Goal: Task Accomplishment & Management: Use online tool/utility

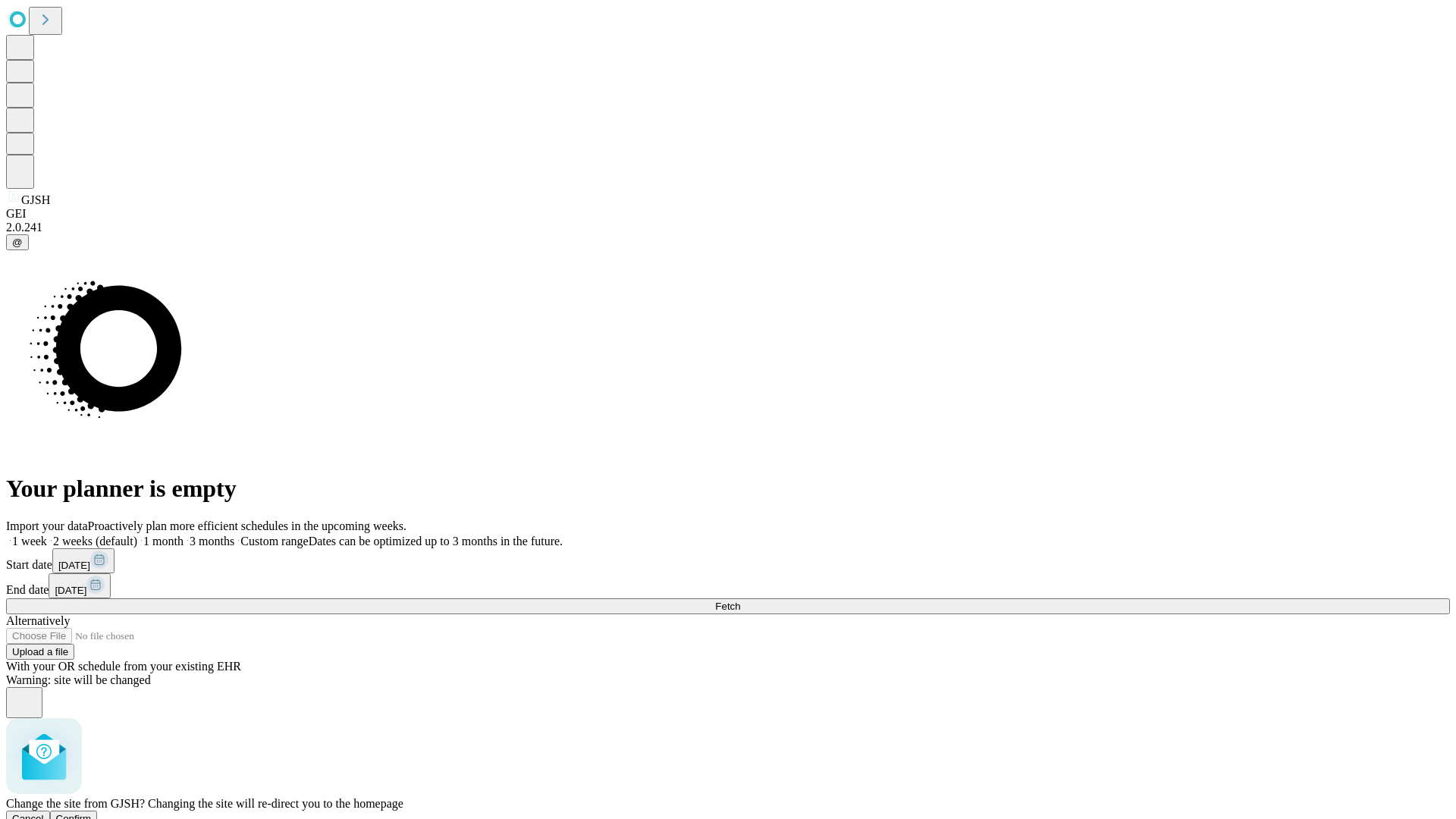
click at [92, 813] on span "Confirm" at bounding box center [74, 819] width 36 height 11
click at [137, 535] on label "2 weeks (default)" at bounding box center [92, 541] width 91 height 13
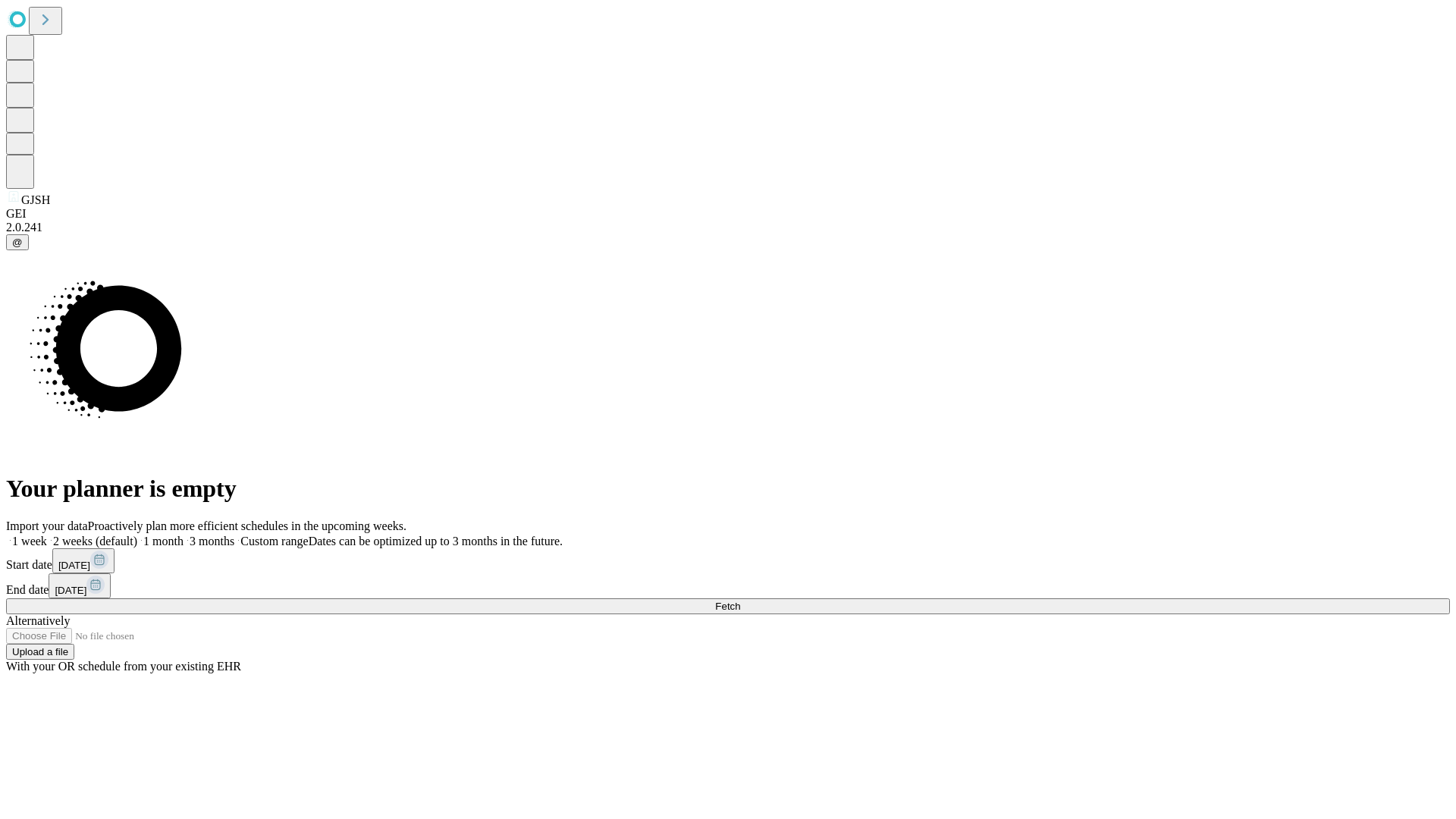
click at [740, 601] on span "Fetch" at bounding box center [728, 606] width 25 height 11
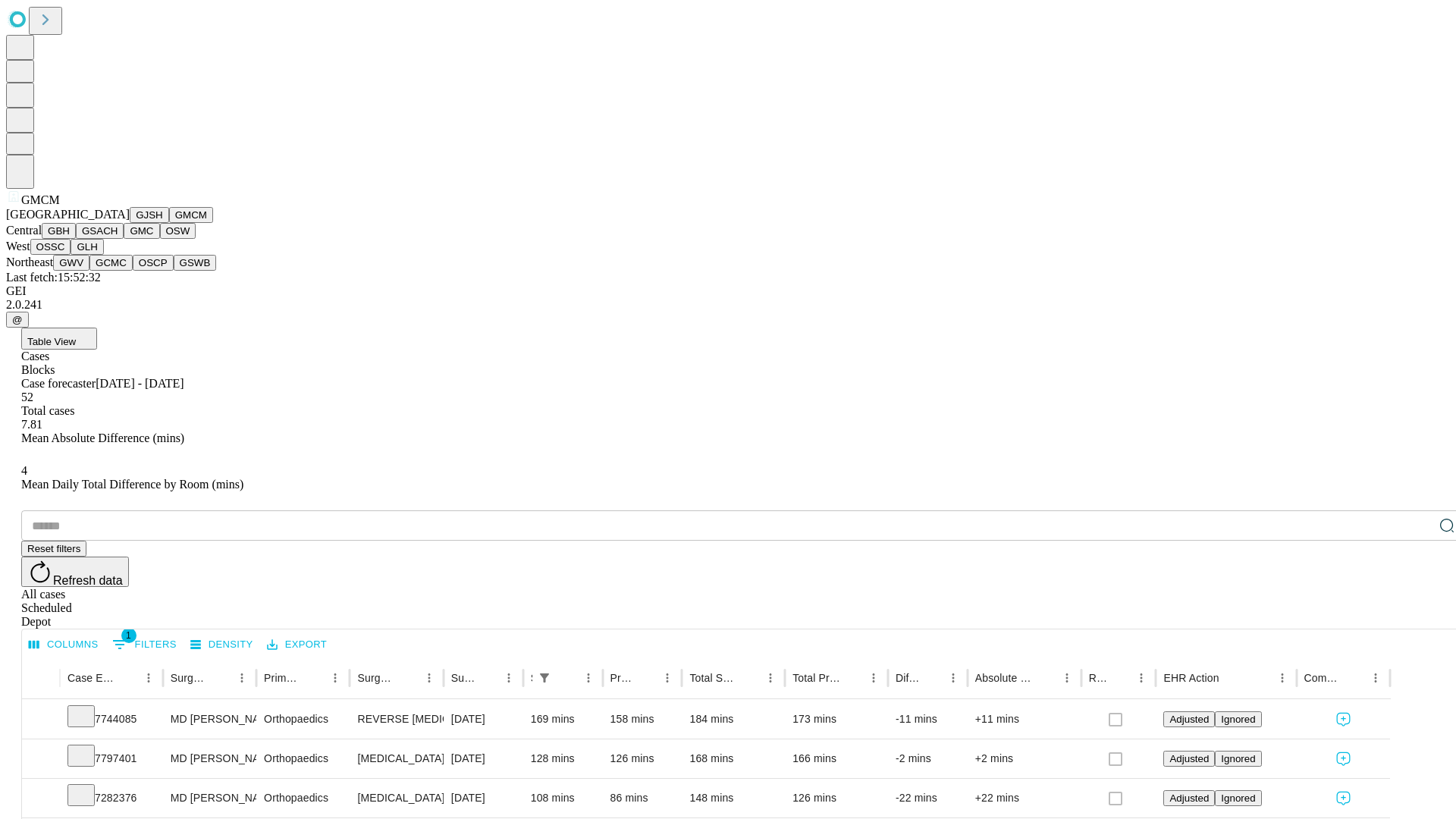
click at [75, 239] on button "GBH" at bounding box center [59, 231] width 34 height 16
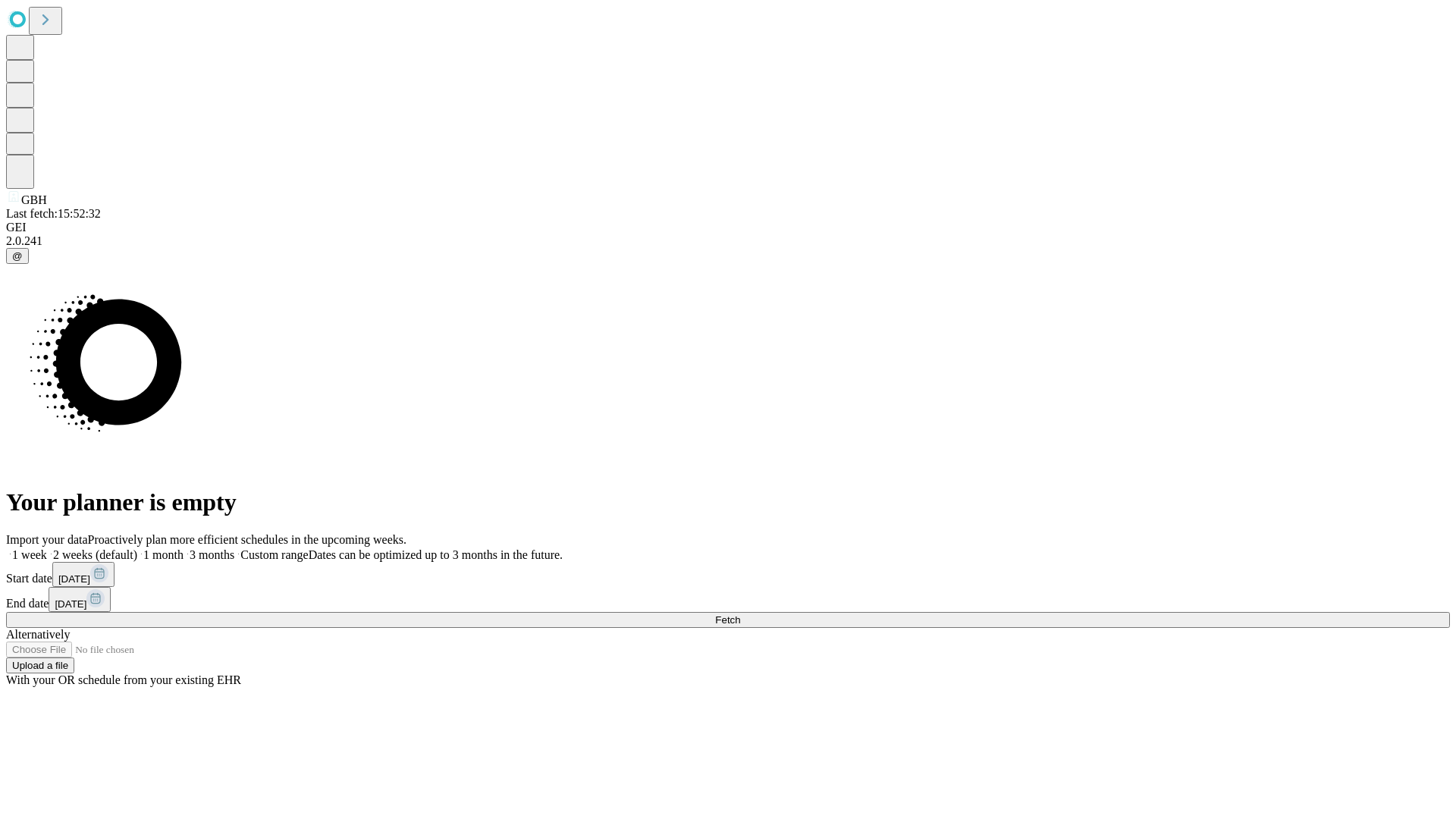
click at [137, 548] on label "2 weeks (default)" at bounding box center [92, 554] width 91 height 13
click at [740, 614] on span "Fetch" at bounding box center [728, 620] width 25 height 11
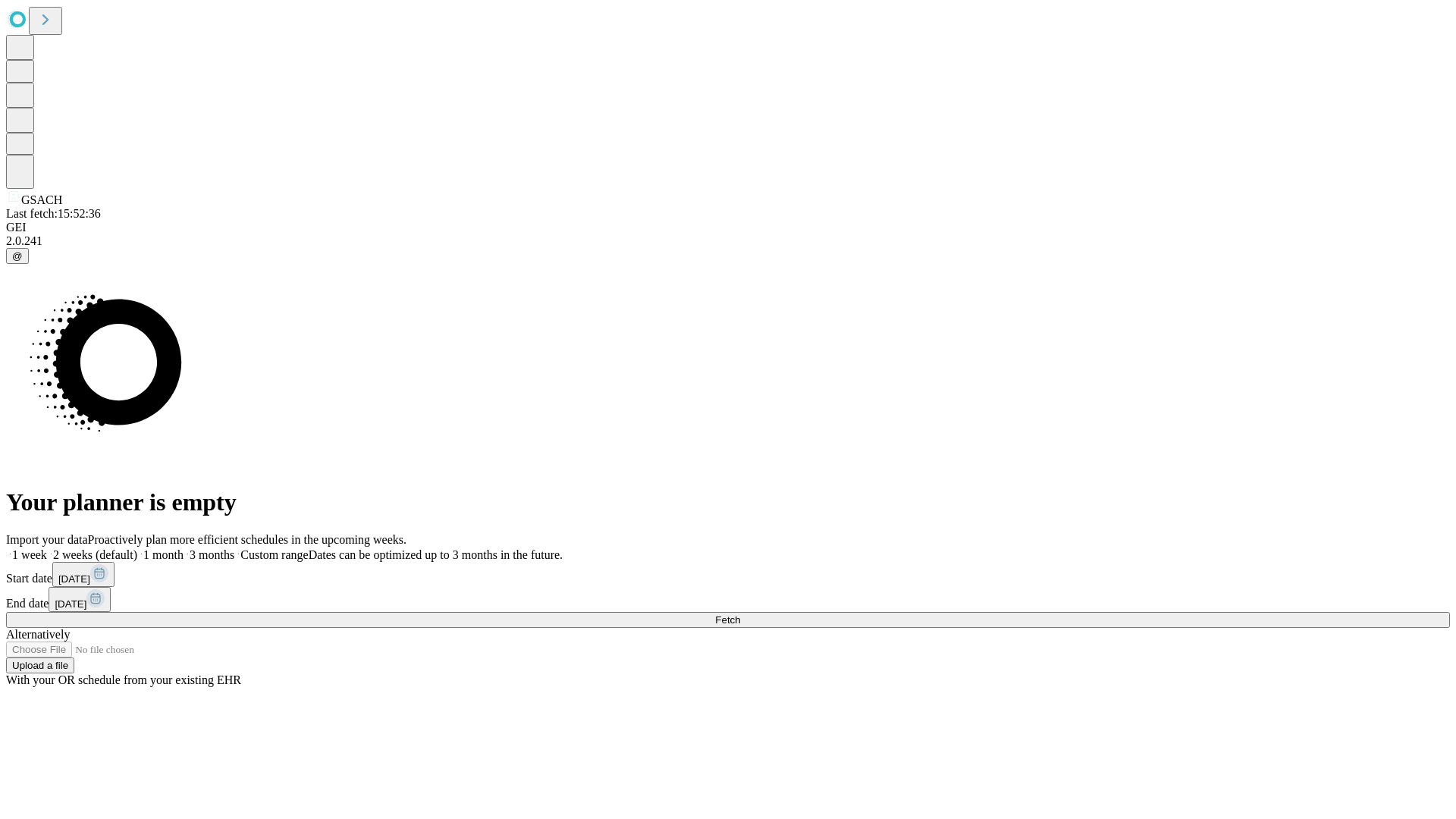
click at [740, 614] on span "Fetch" at bounding box center [728, 620] width 25 height 11
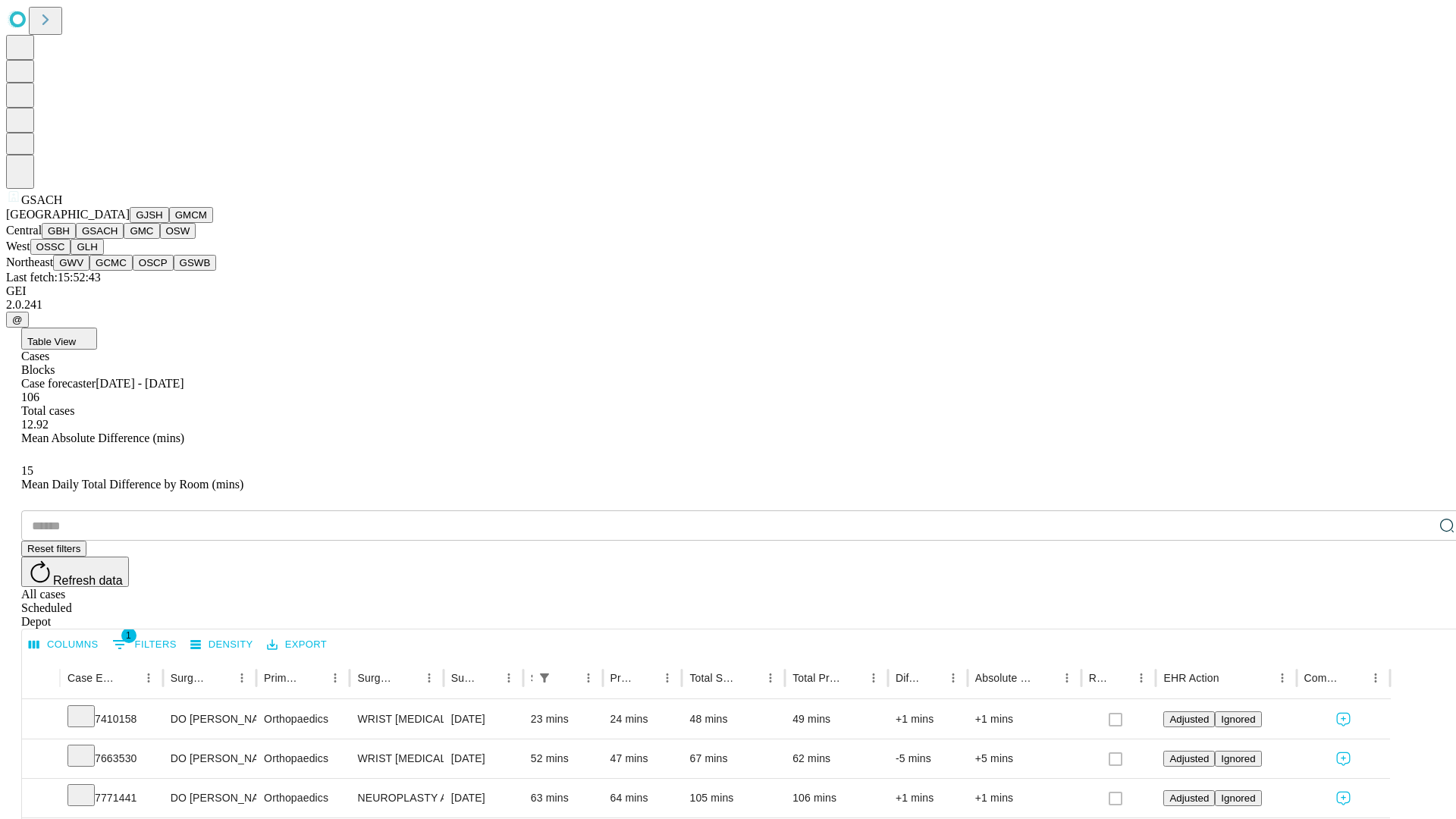
click at [124, 239] on button "GMC" at bounding box center [141, 231] width 36 height 16
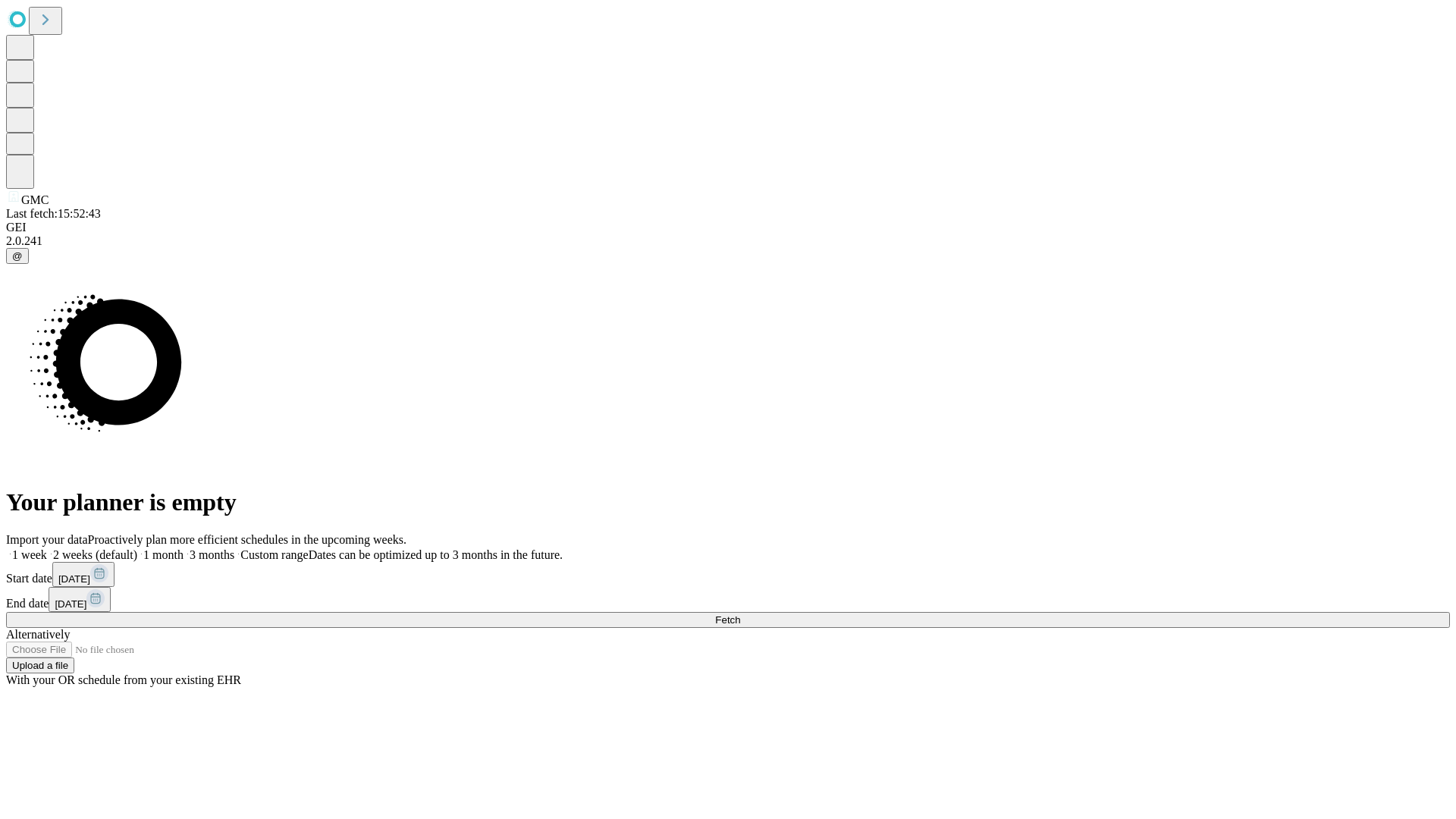
click at [137, 548] on label "2 weeks (default)" at bounding box center [92, 554] width 91 height 13
click at [740, 614] on span "Fetch" at bounding box center [728, 620] width 25 height 11
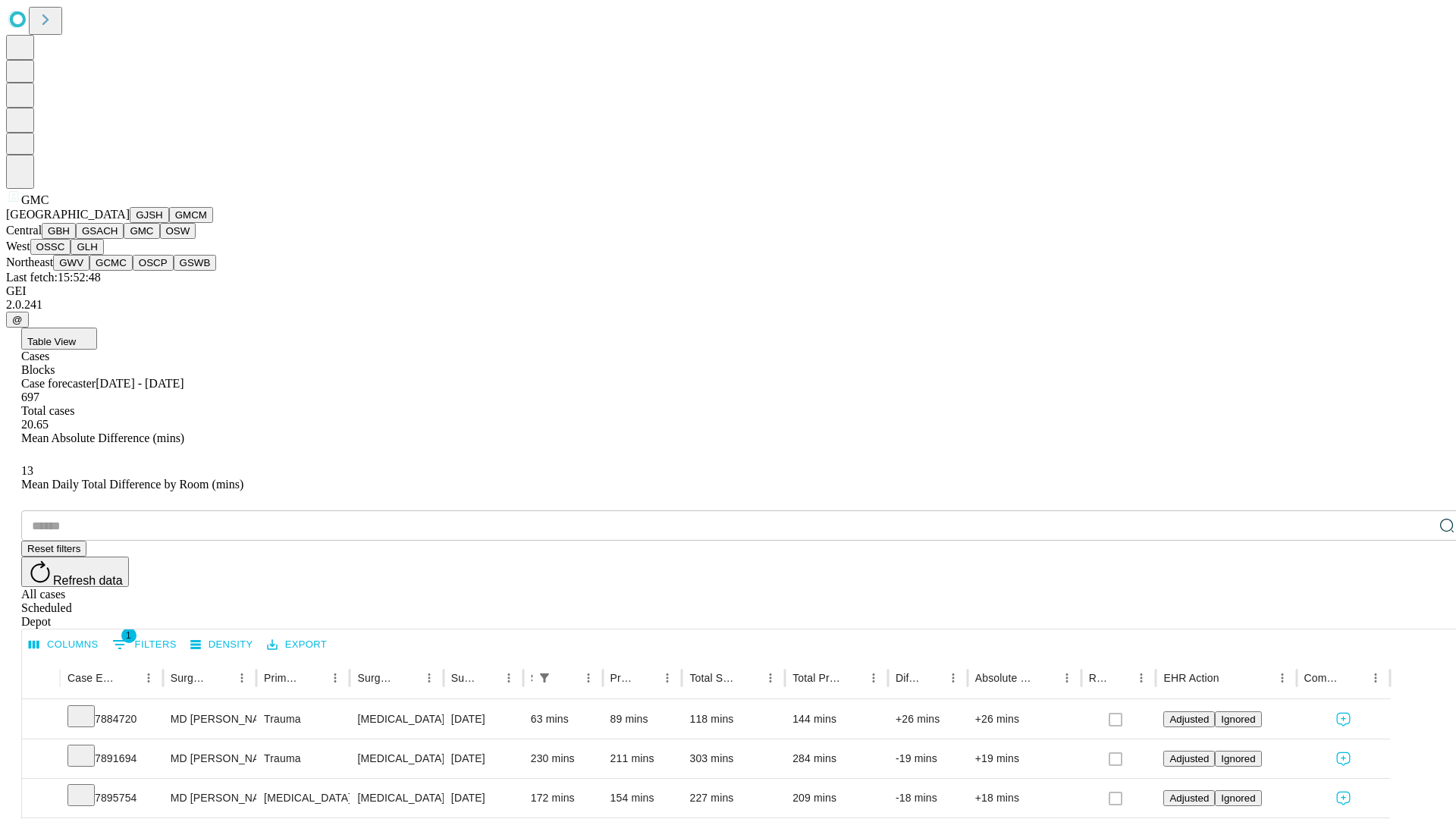
click at [160, 239] on button "OSW" at bounding box center [178, 231] width 37 height 16
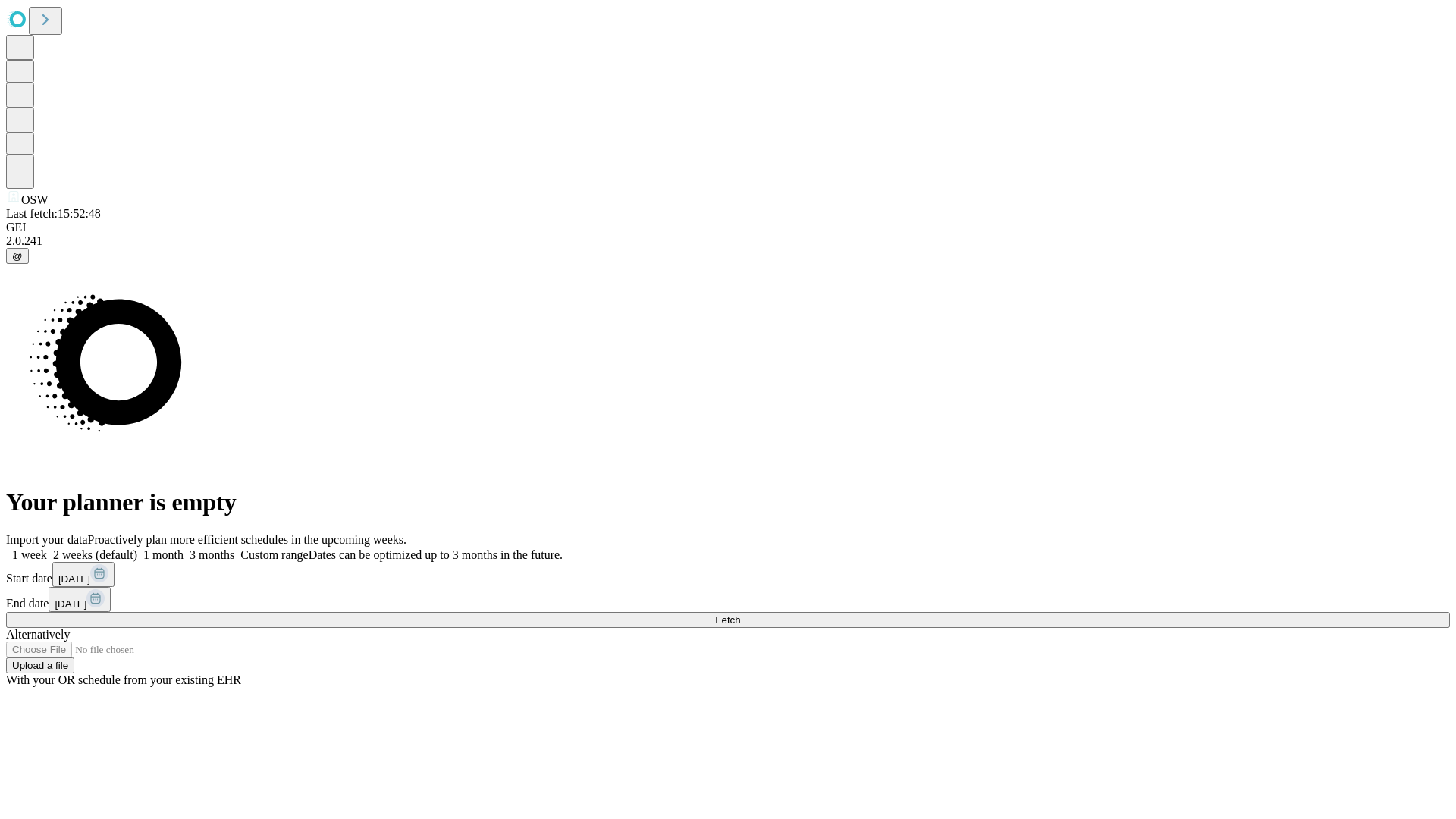
click at [137, 548] on label "2 weeks (default)" at bounding box center [92, 554] width 91 height 13
click at [740, 614] on span "Fetch" at bounding box center [728, 620] width 25 height 11
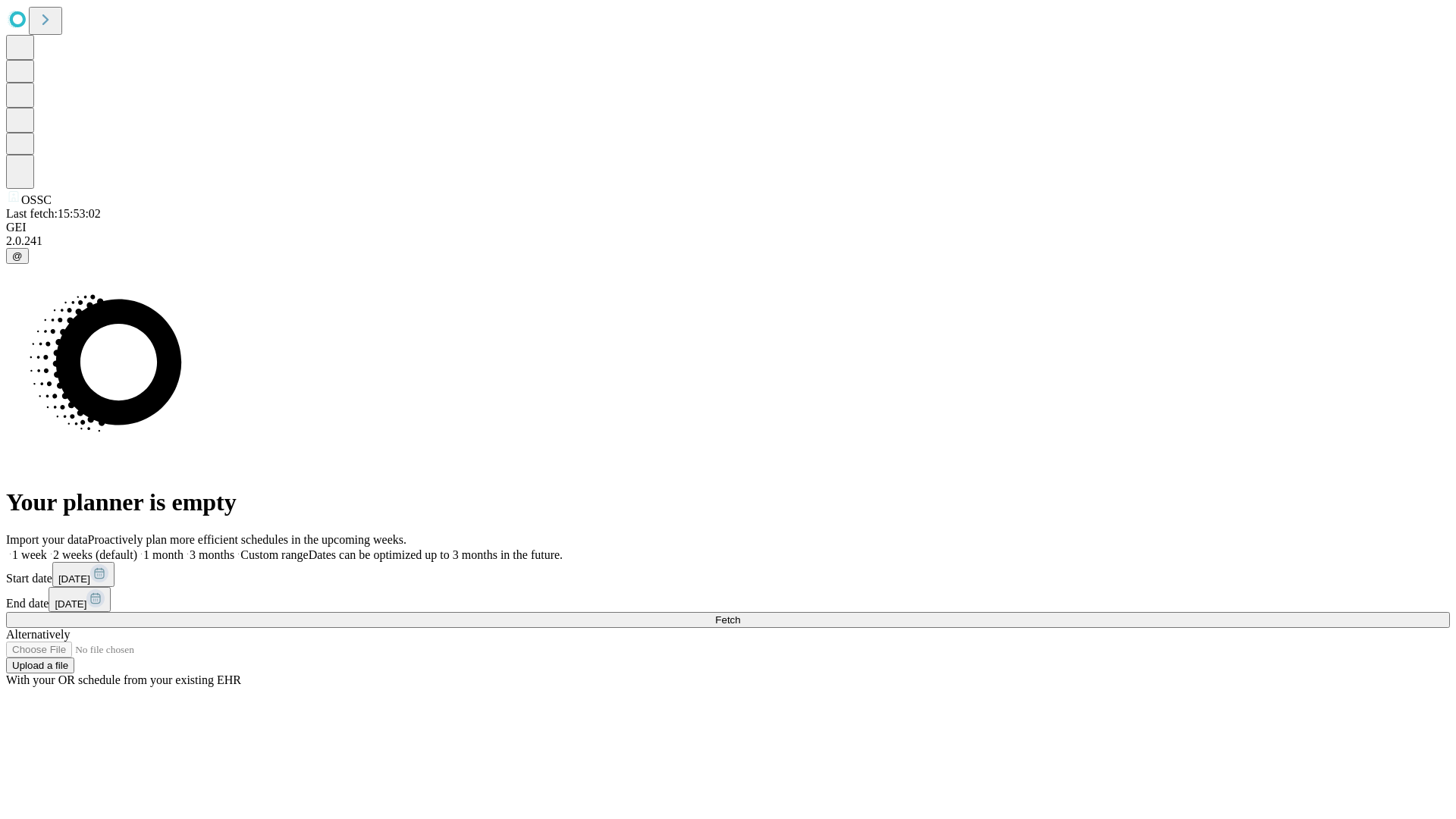
click at [137, 548] on label "2 weeks (default)" at bounding box center [92, 554] width 91 height 13
click at [740, 614] on span "Fetch" at bounding box center [728, 620] width 25 height 11
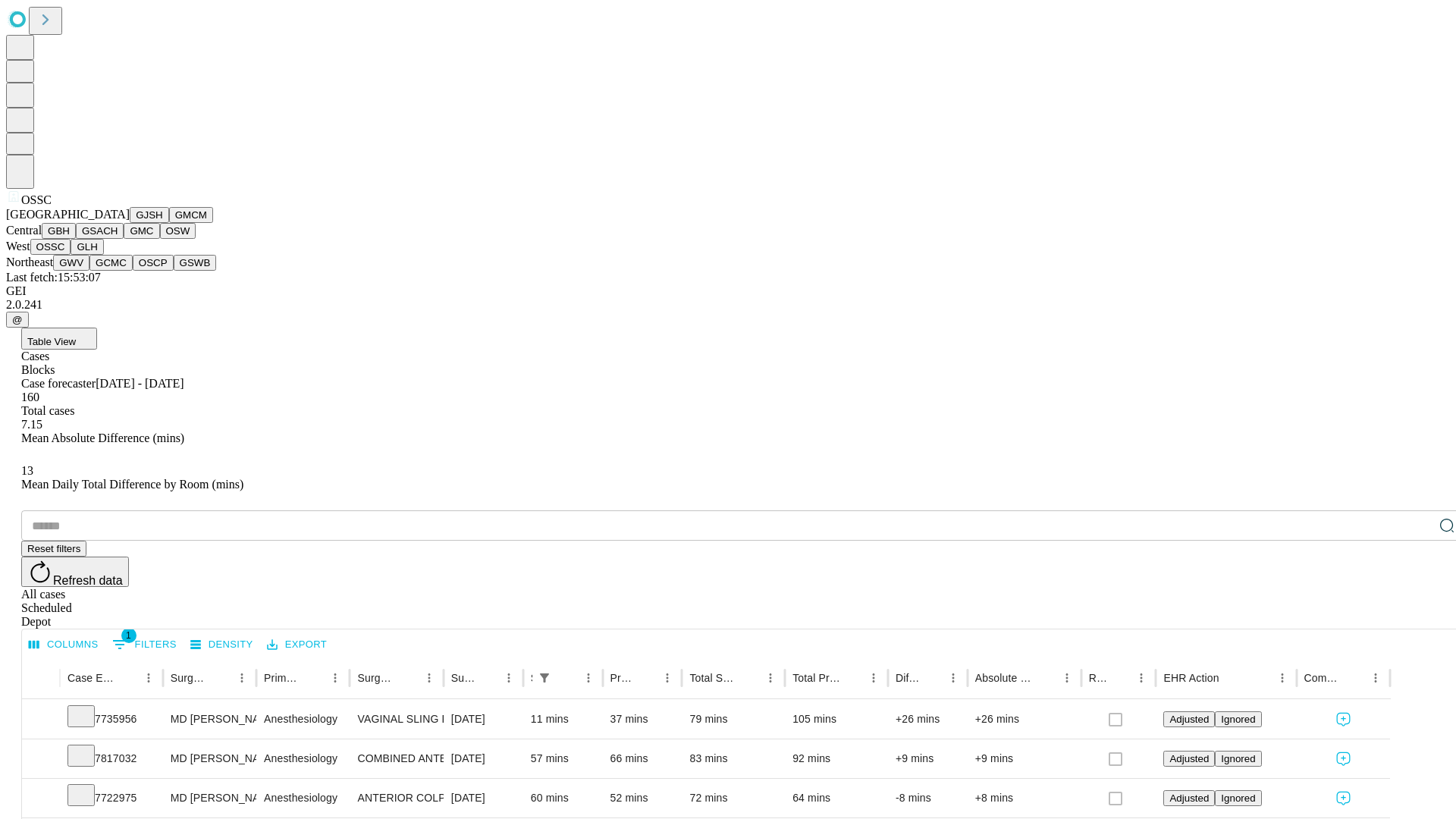
click at [103, 255] on button "GLH" at bounding box center [87, 247] width 33 height 16
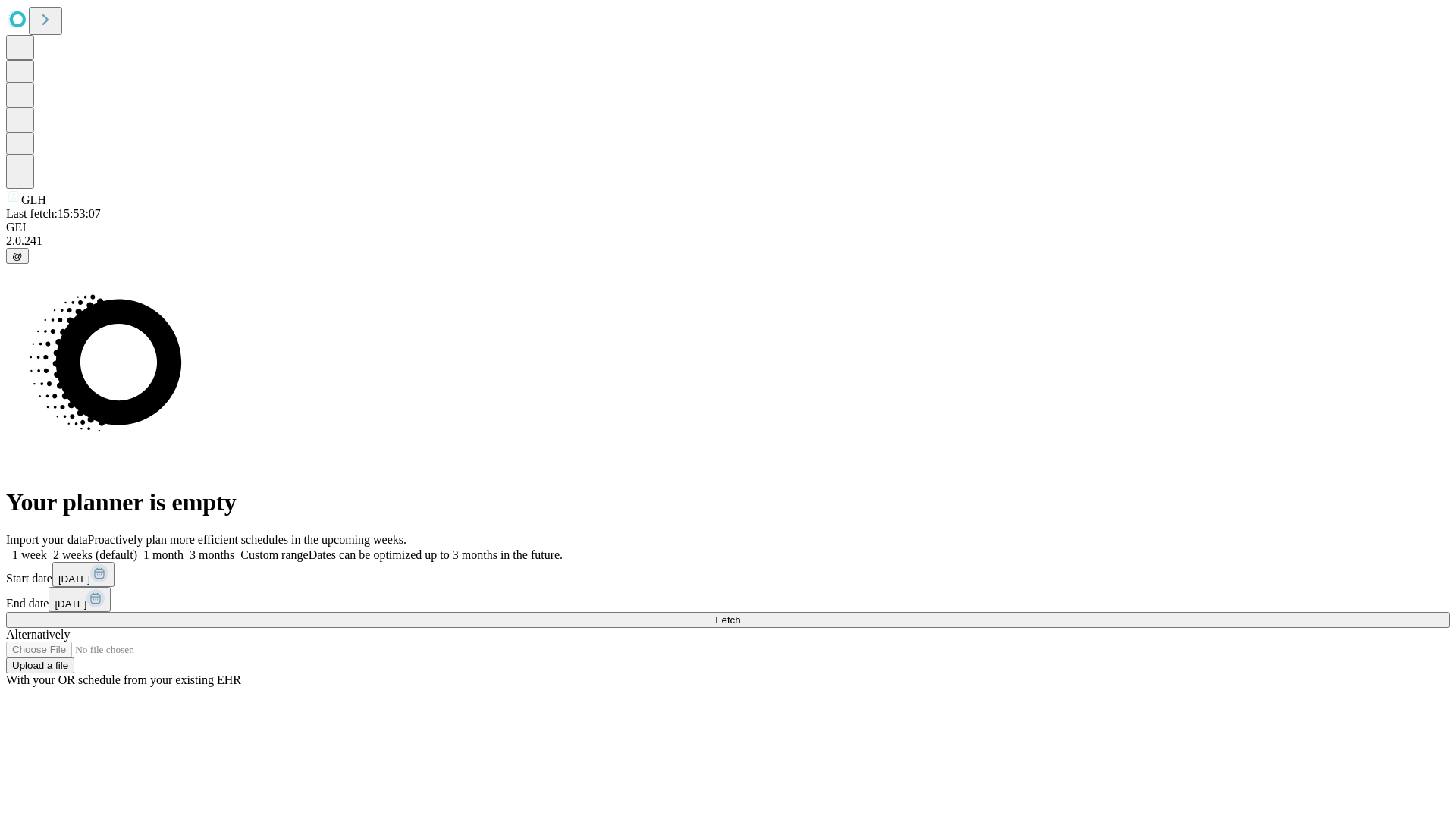
click at [137, 548] on label "2 weeks (default)" at bounding box center [92, 554] width 91 height 13
click at [740, 614] on span "Fetch" at bounding box center [728, 620] width 25 height 11
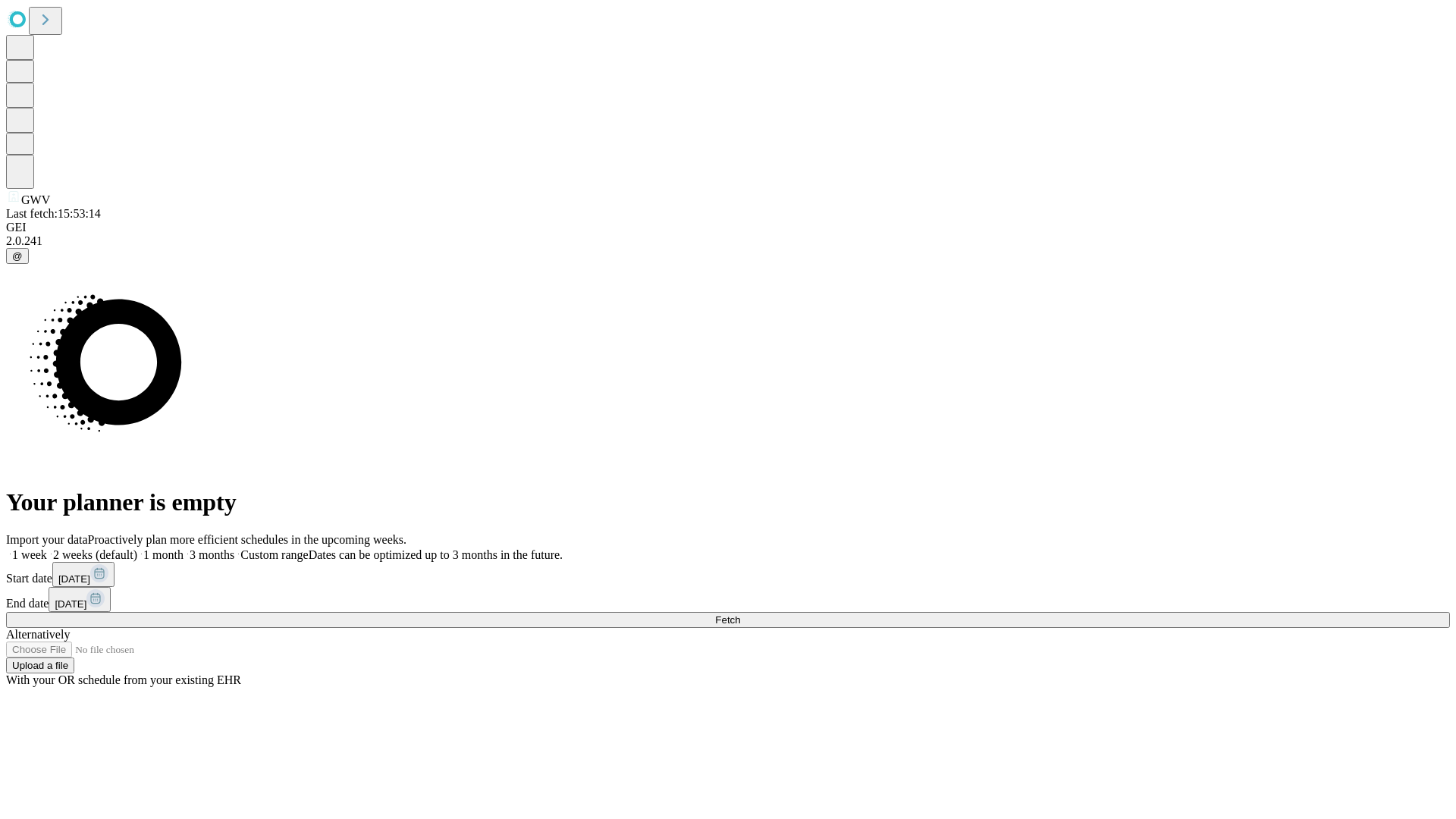
click at [740, 614] on span "Fetch" at bounding box center [728, 620] width 25 height 11
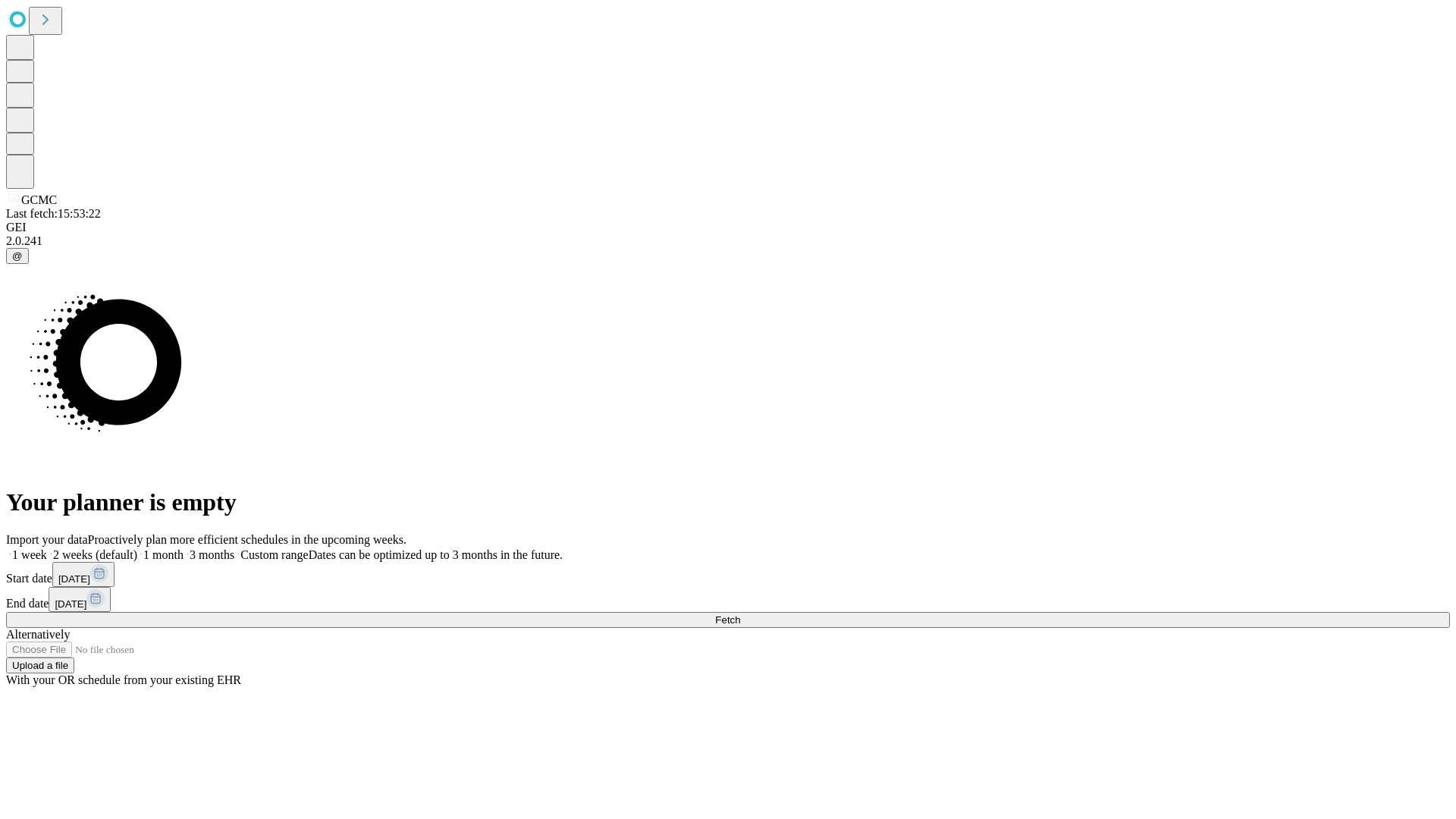
click at [137, 548] on label "2 weeks (default)" at bounding box center [92, 554] width 91 height 13
click at [740, 614] on span "Fetch" at bounding box center [728, 620] width 25 height 11
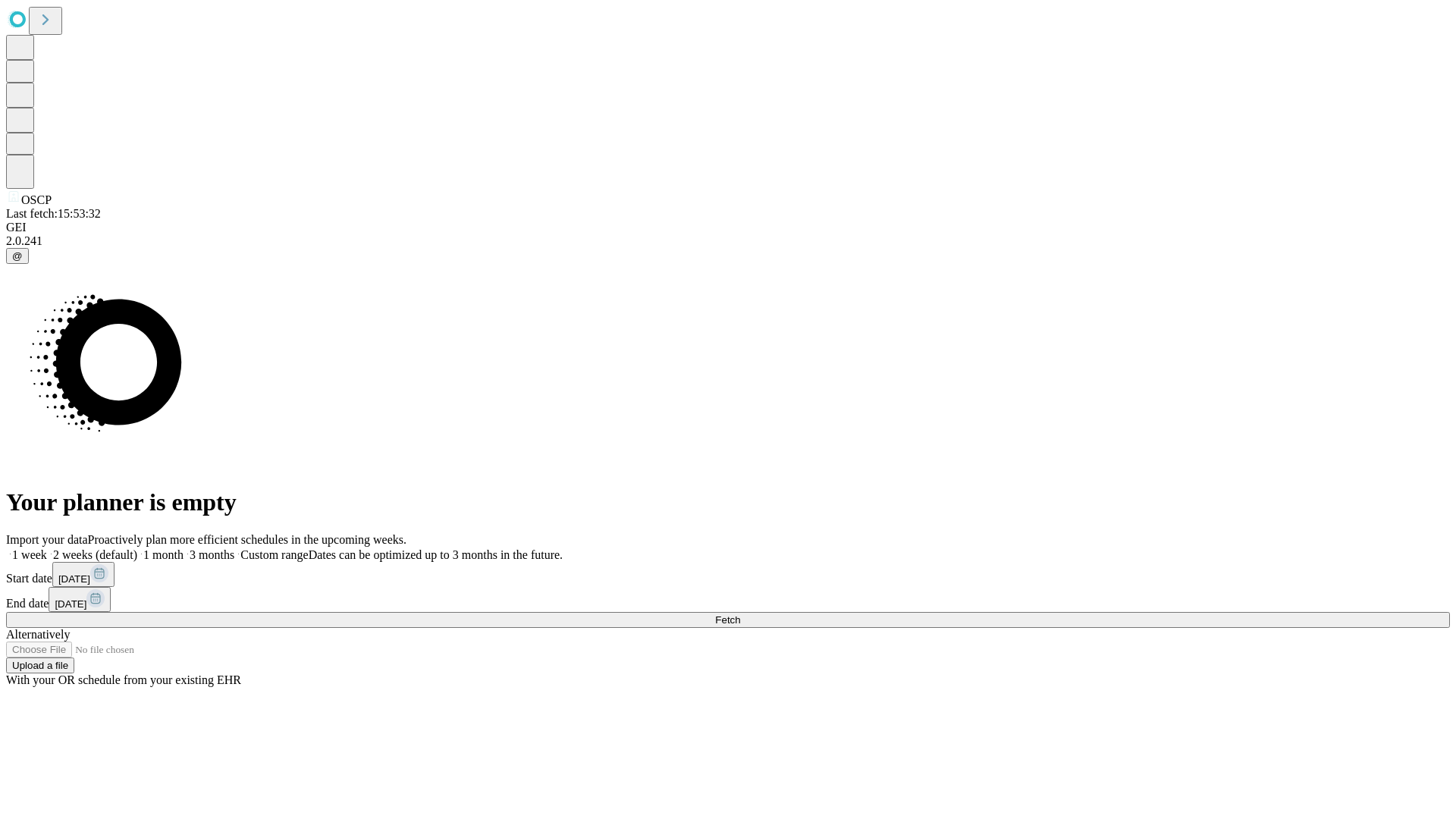
click at [137, 548] on label "2 weeks (default)" at bounding box center [92, 554] width 91 height 13
click at [740, 614] on span "Fetch" at bounding box center [728, 620] width 25 height 11
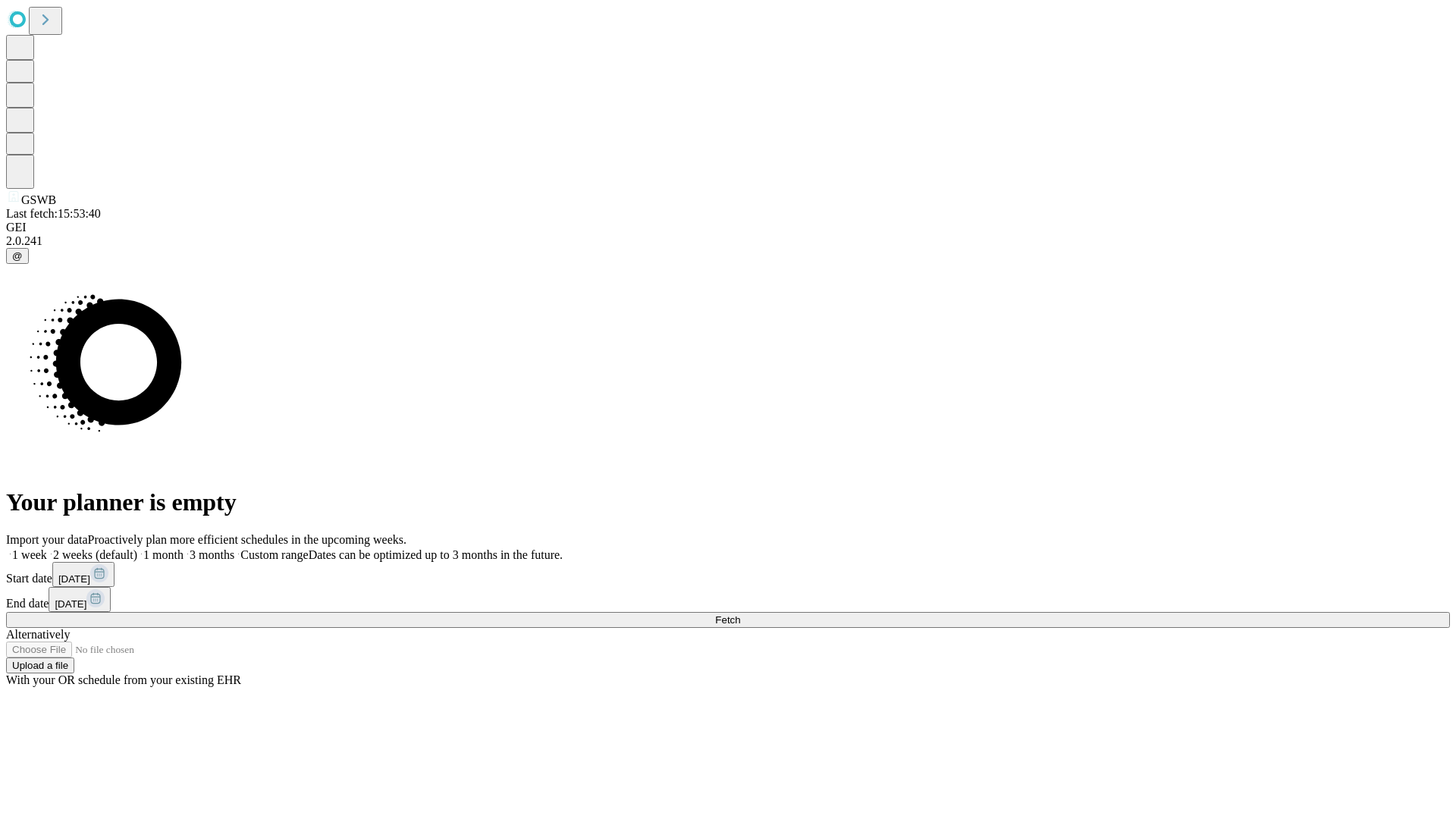
click at [137, 548] on label "2 weeks (default)" at bounding box center [92, 554] width 91 height 13
click at [740, 614] on span "Fetch" at bounding box center [728, 620] width 25 height 11
